Goal: Download file/media

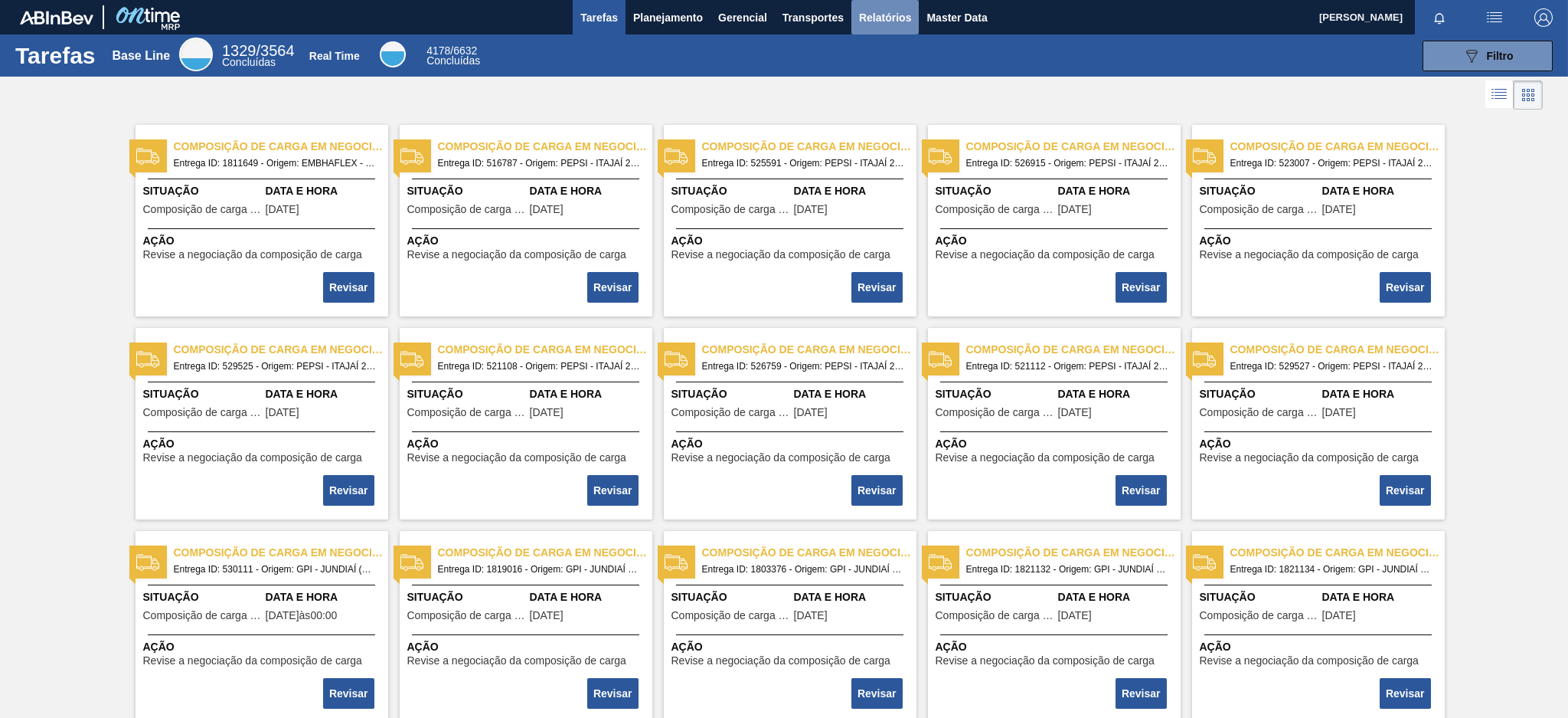
click at [879, 16] on span "Relatórios" at bounding box center [885, 17] width 52 height 18
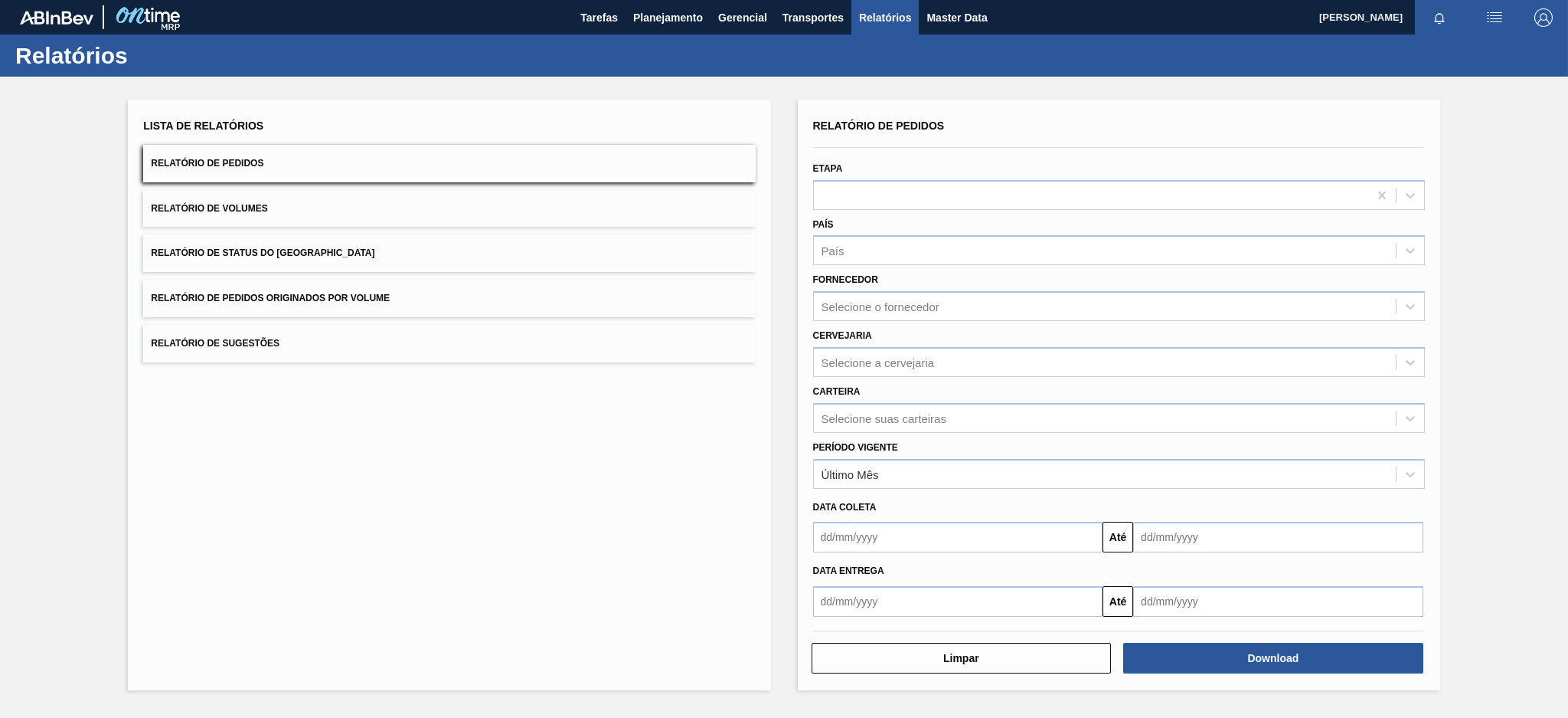
click at [627, 305] on button "Relatório de Pedidos Originados por Volume" at bounding box center [449, 298] width 611 height 37
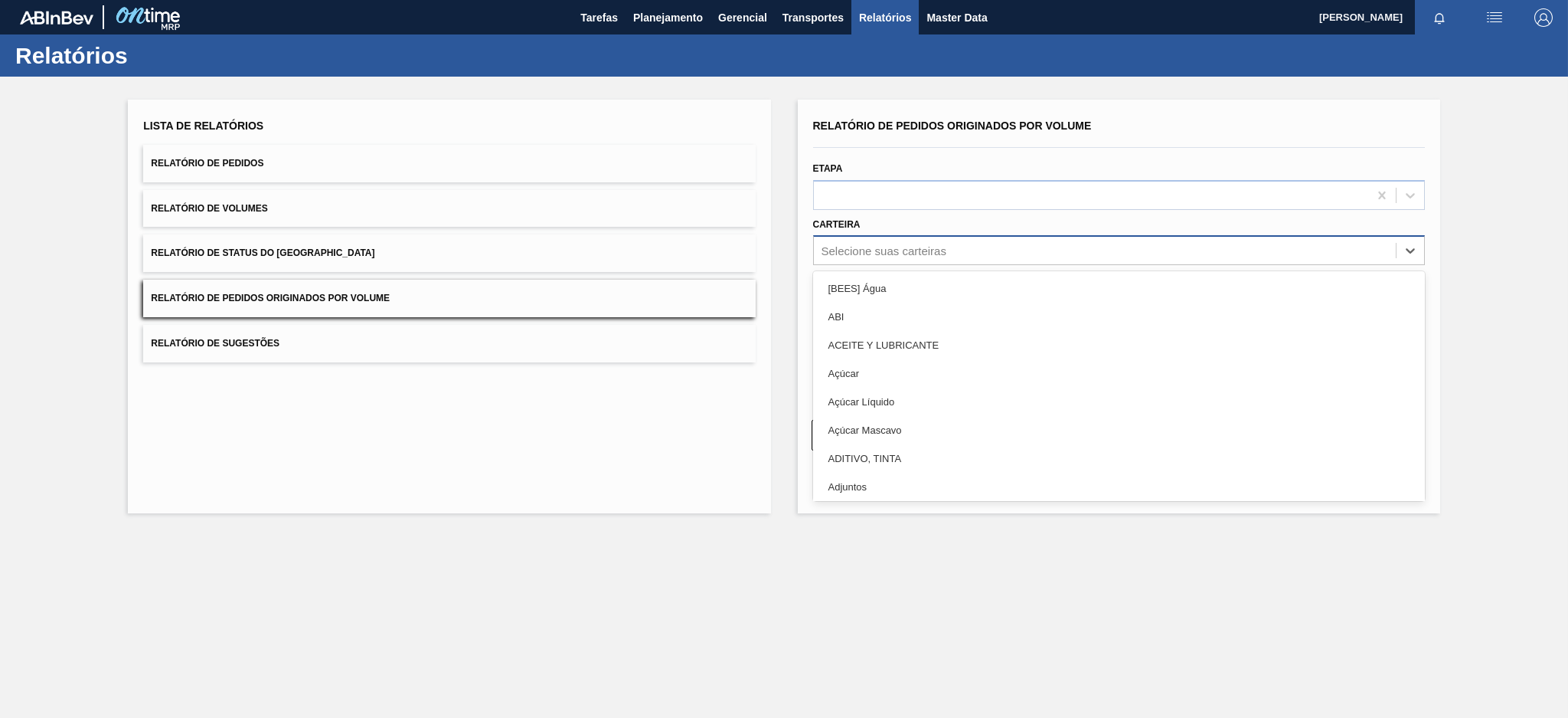
click at [888, 250] on div "Selecione suas carteiras" at bounding box center [884, 251] width 125 height 13
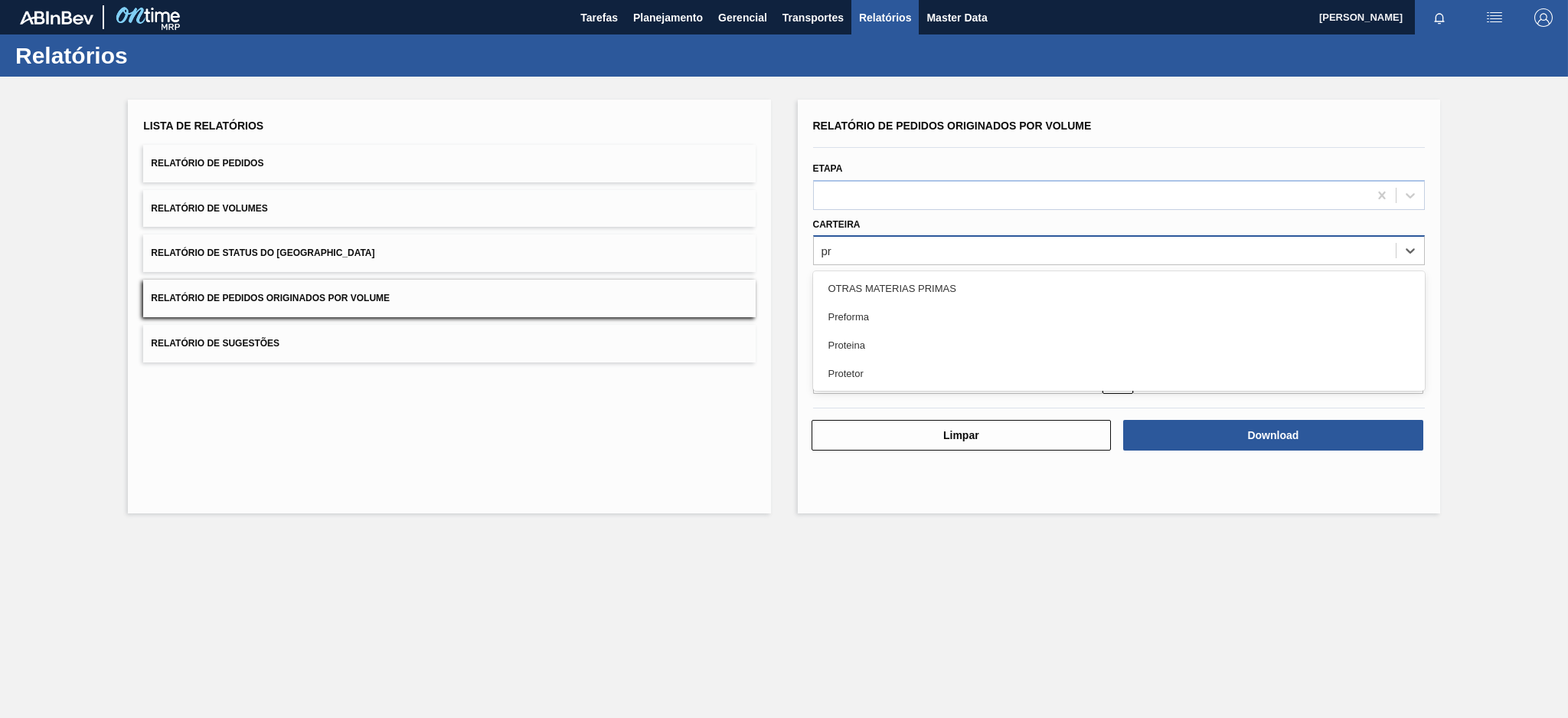
type input "pre"
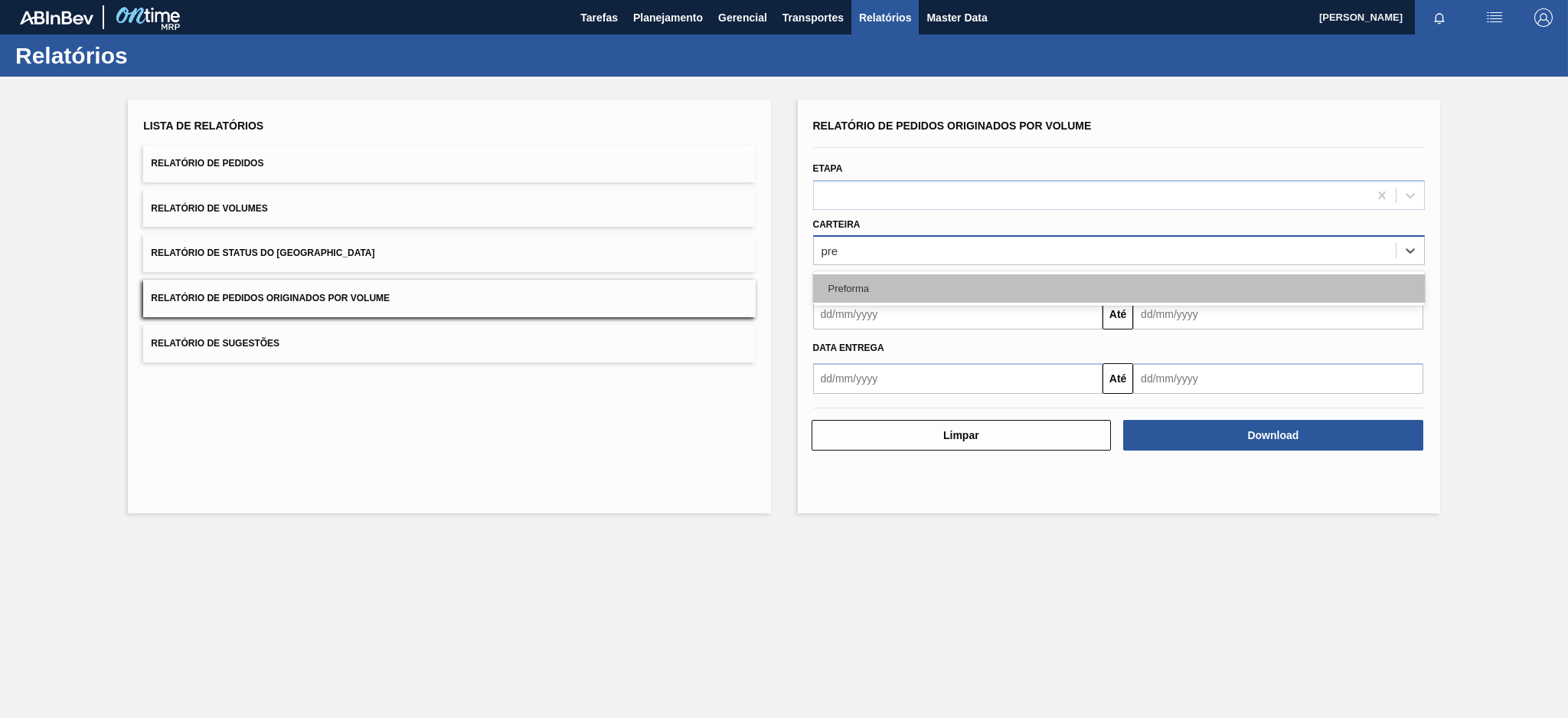
click at [850, 295] on div "Preforma" at bounding box center [1119, 289] width 611 height 29
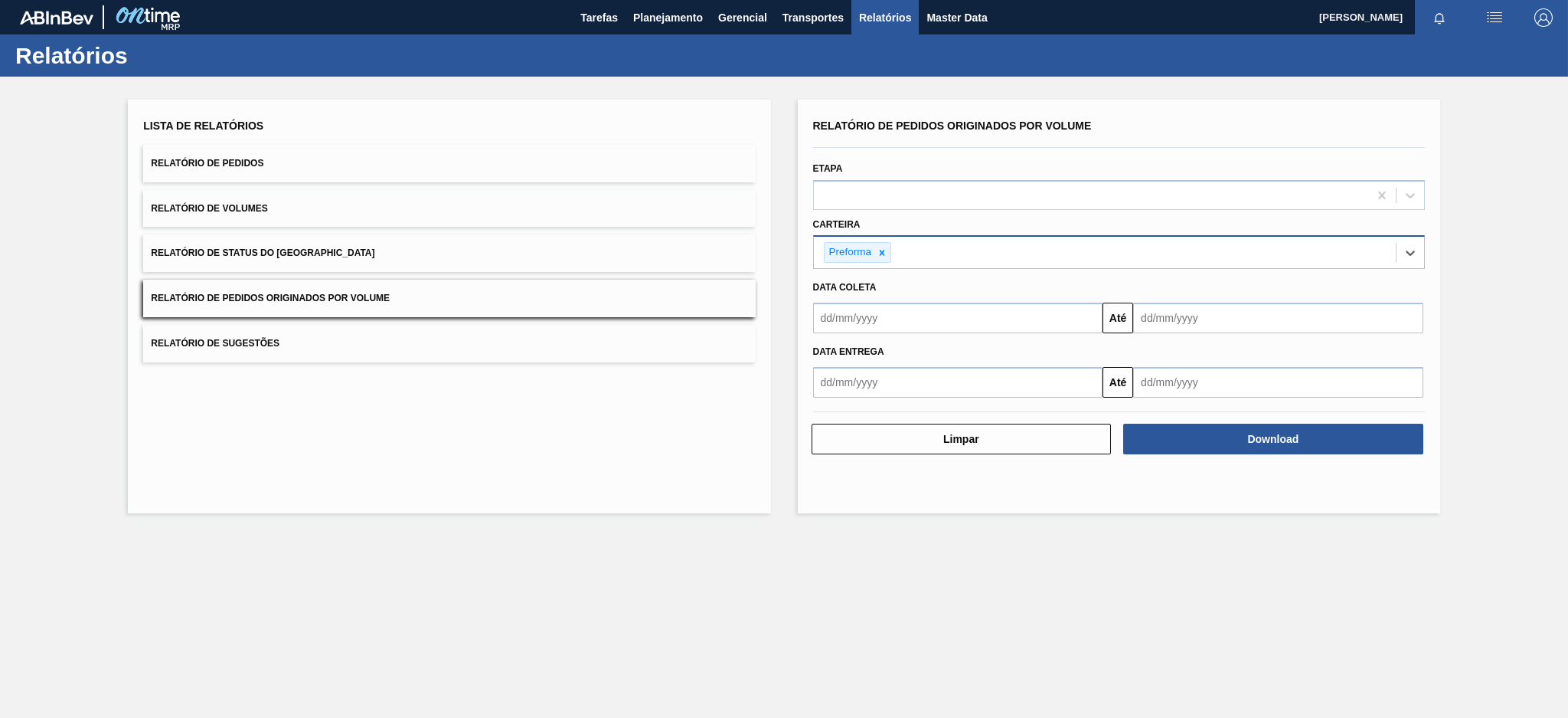
click at [850, 320] on input "text" at bounding box center [958, 318] width 290 height 31
click at [824, 353] on button "Previous Month" at bounding box center [826, 354] width 11 height 11
click at [834, 476] on div "20" at bounding box center [832, 478] width 21 height 21
type input "[DATE]"
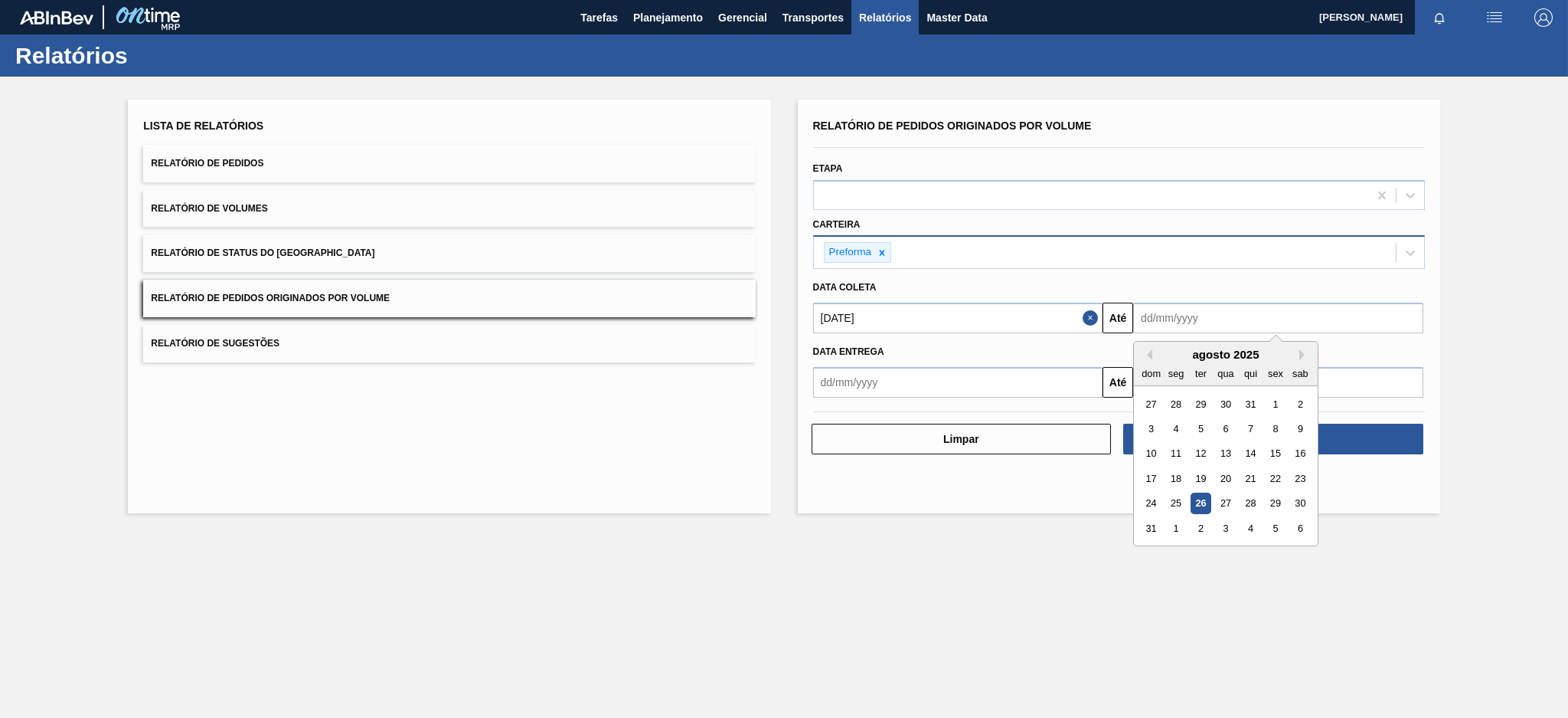
click at [1175, 316] on input "text" at bounding box center [1279, 318] width 290 height 31
click at [1175, 501] on div "26" at bounding box center [1201, 504] width 21 height 21
type input "[DATE]"
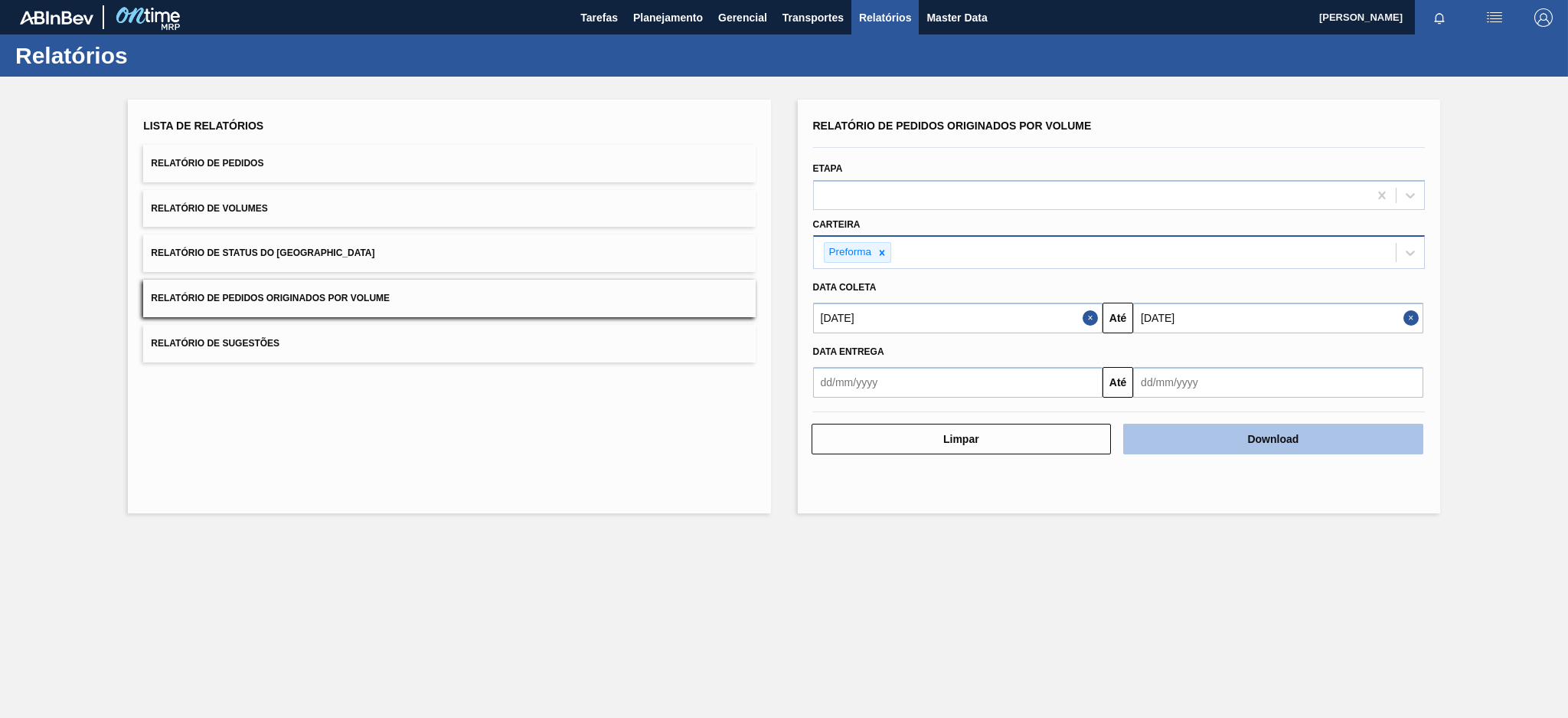
click at [1175, 436] on button "Download" at bounding box center [1273, 439] width 300 height 31
click at [885, 248] on icon at bounding box center [882, 252] width 11 height 11
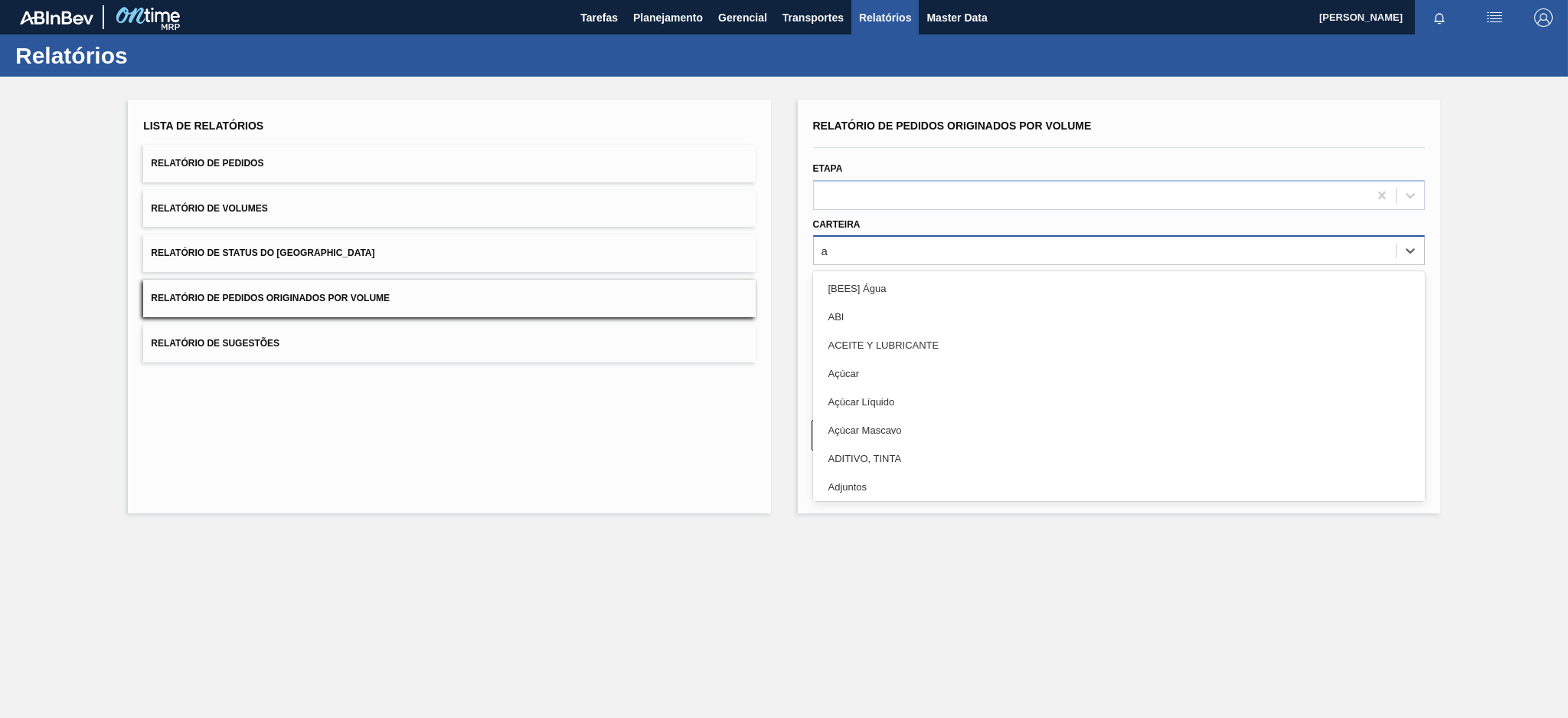
type input "aç"
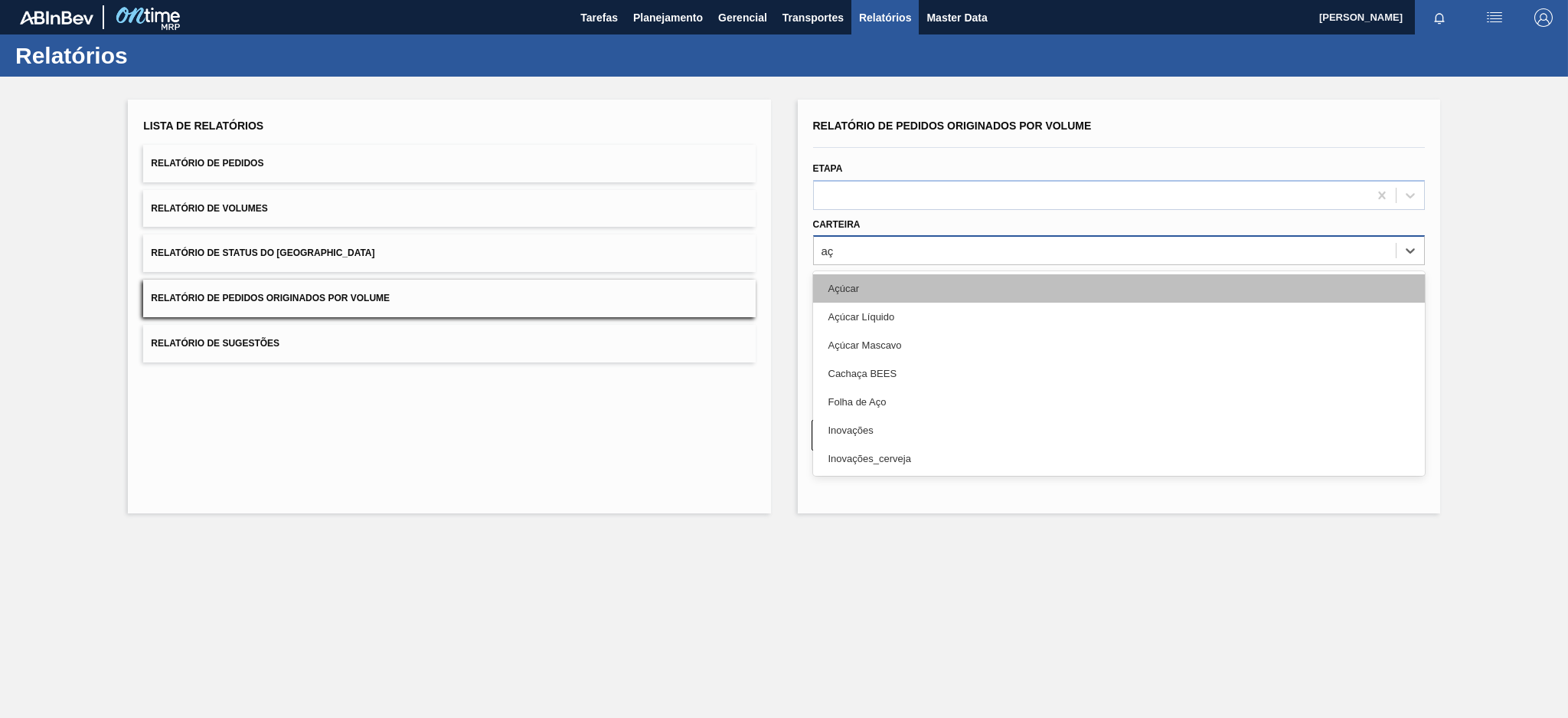
click at [842, 283] on div "Açúcar" at bounding box center [1119, 289] width 611 height 29
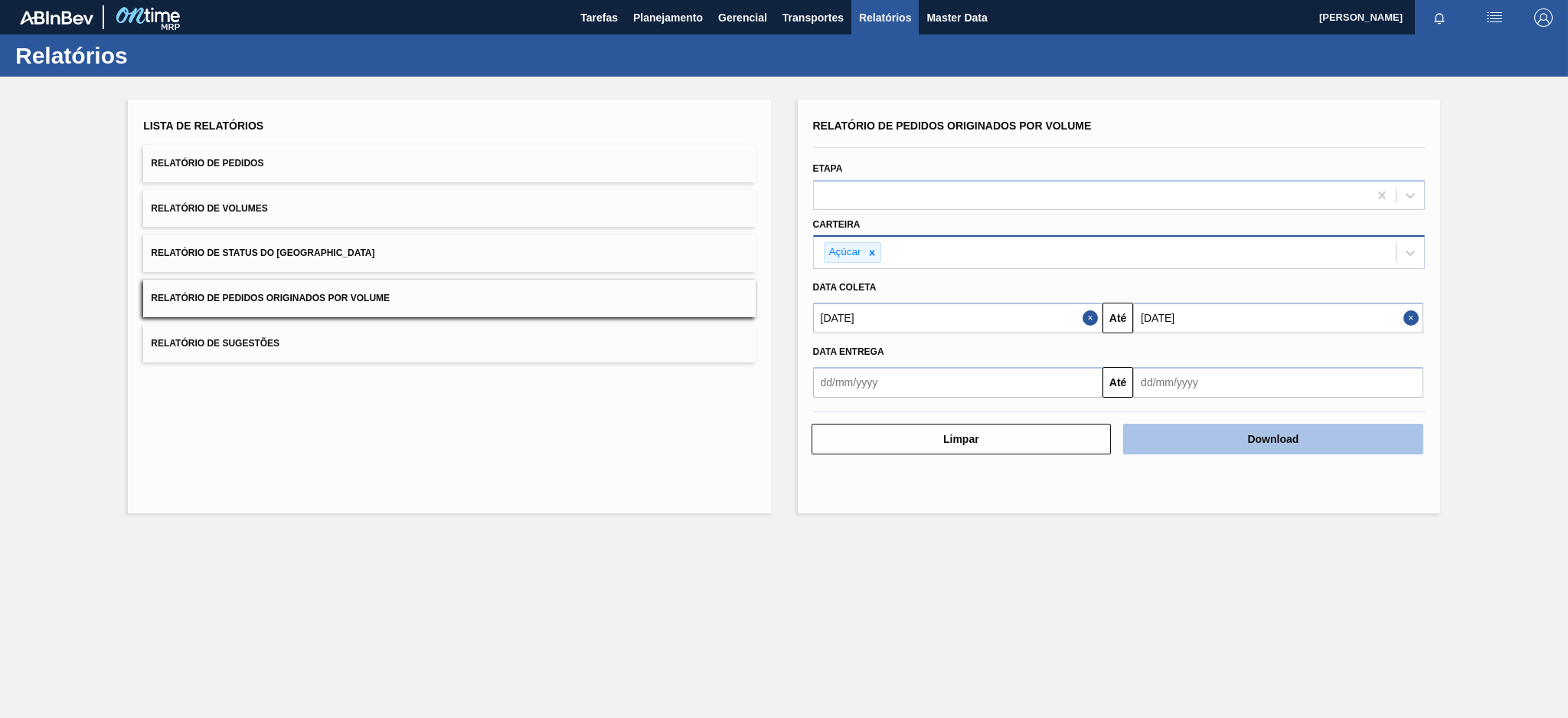
click at [1175, 428] on button "Download" at bounding box center [1273, 439] width 300 height 31
